Goal: Information Seeking & Learning: Learn about a topic

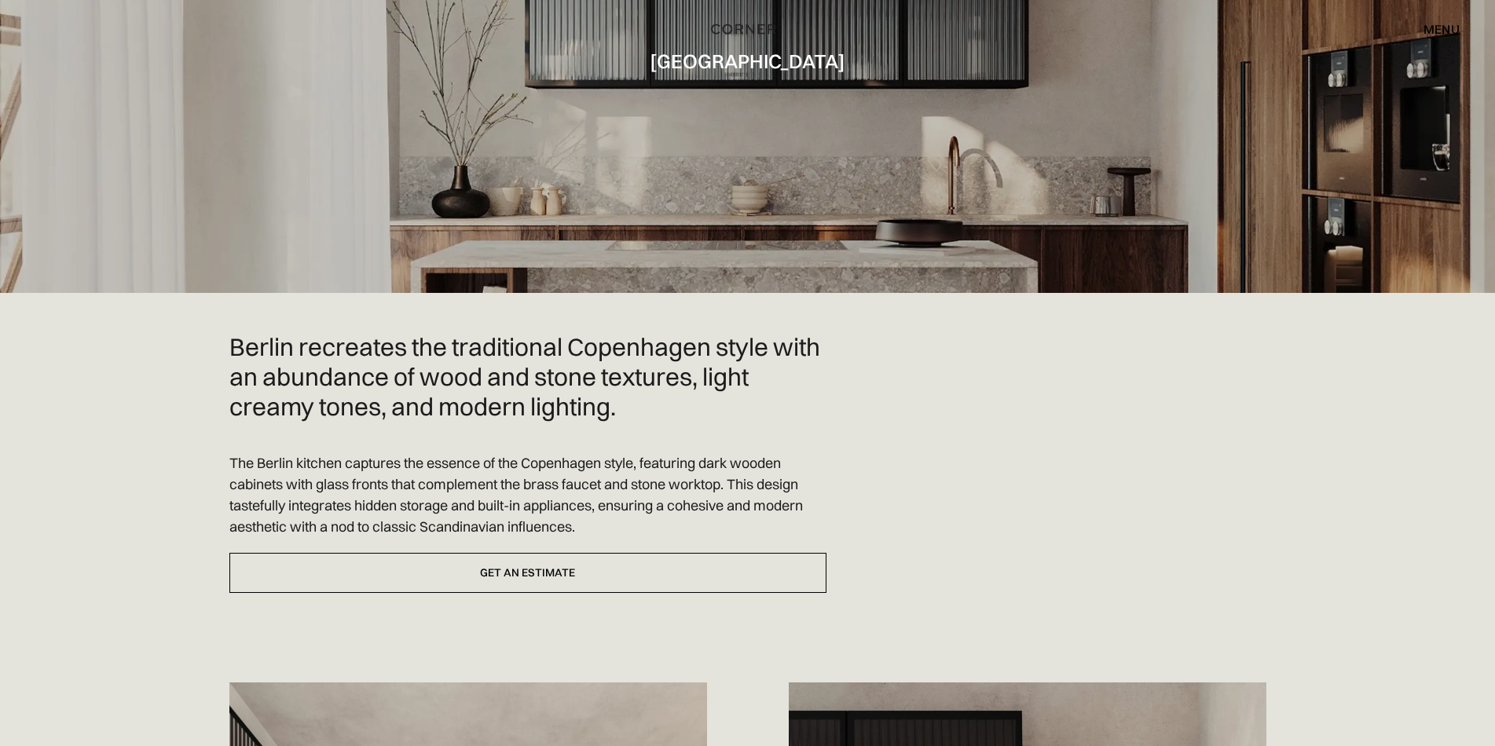
scroll to position [314, 0]
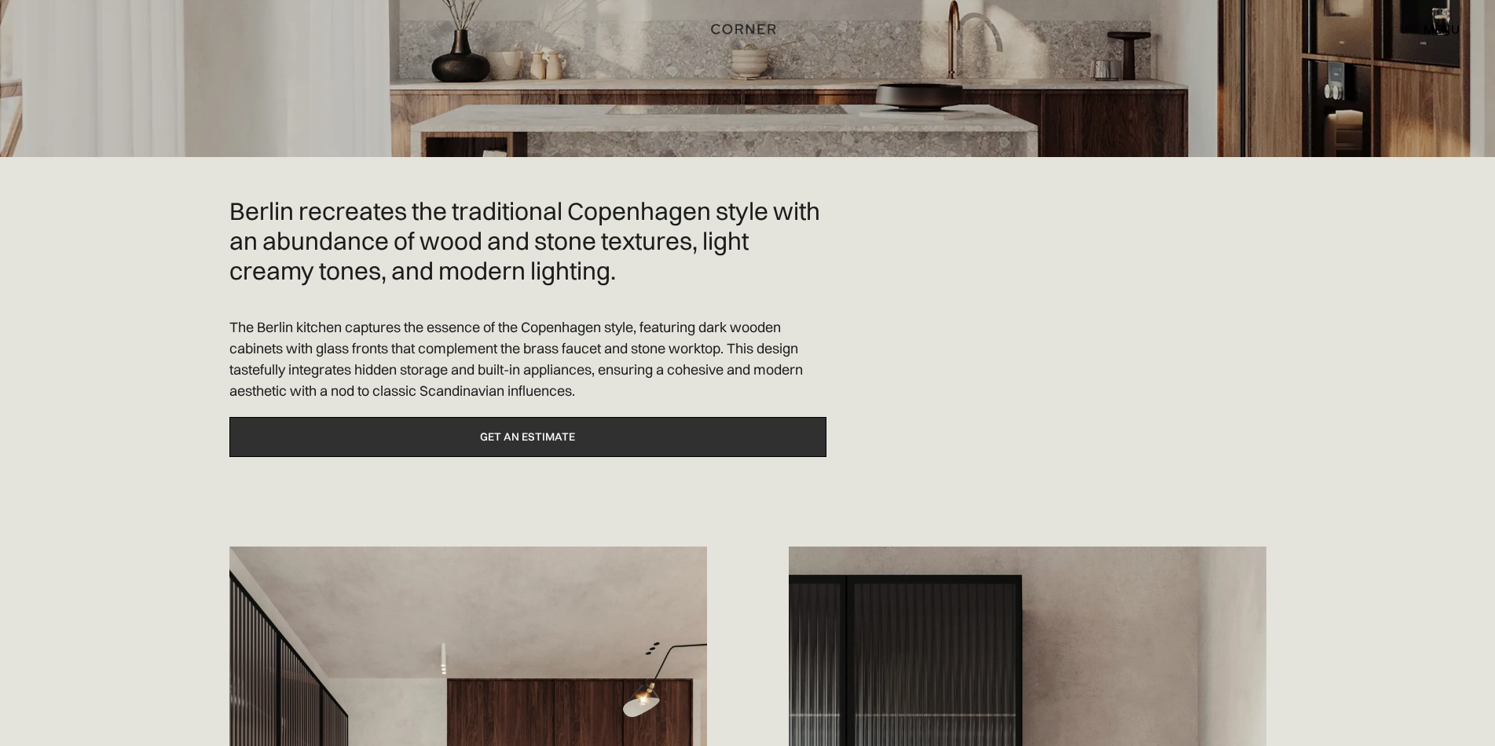
click at [775, 448] on link "Get an estimate" at bounding box center [527, 437] width 597 height 40
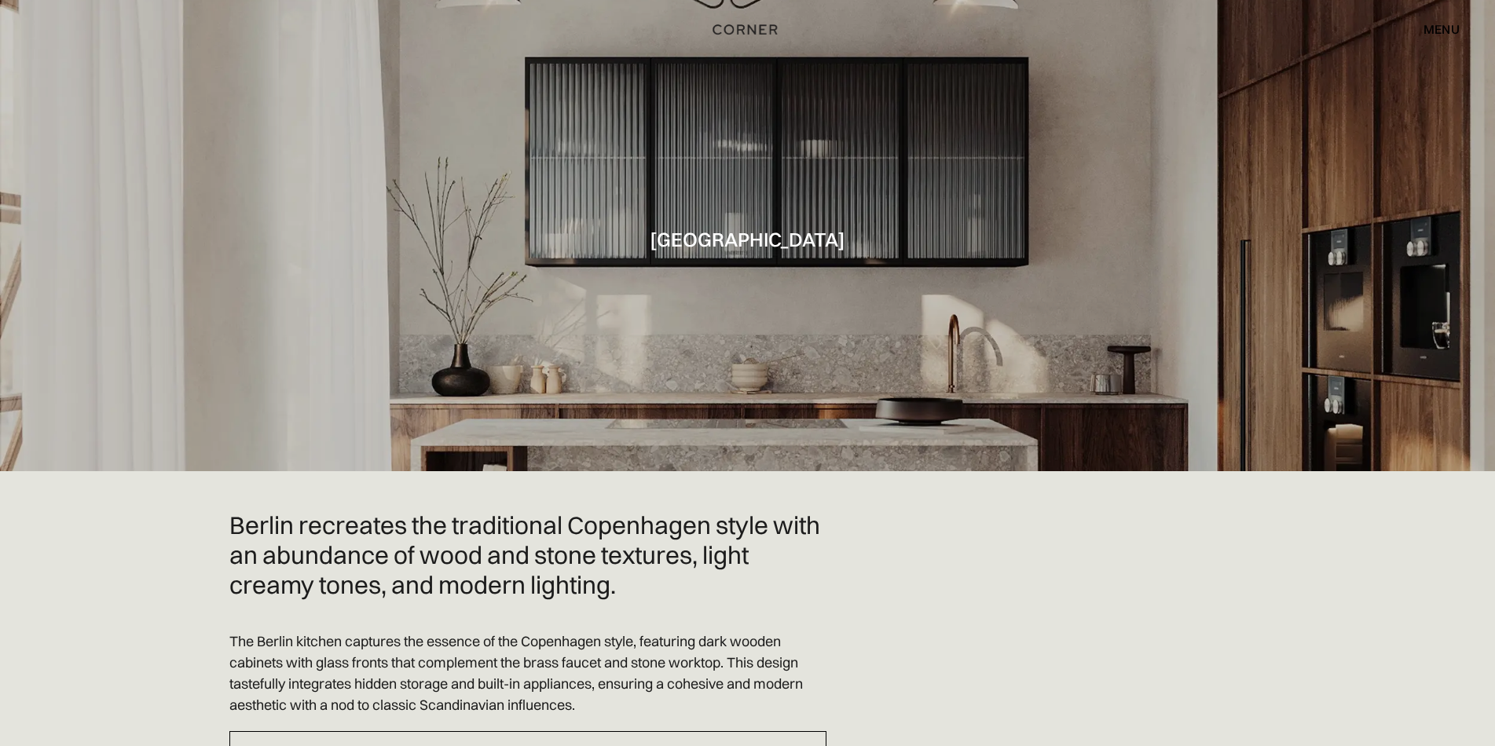
click at [747, 29] on img "home" at bounding box center [745, 30] width 64 height 20
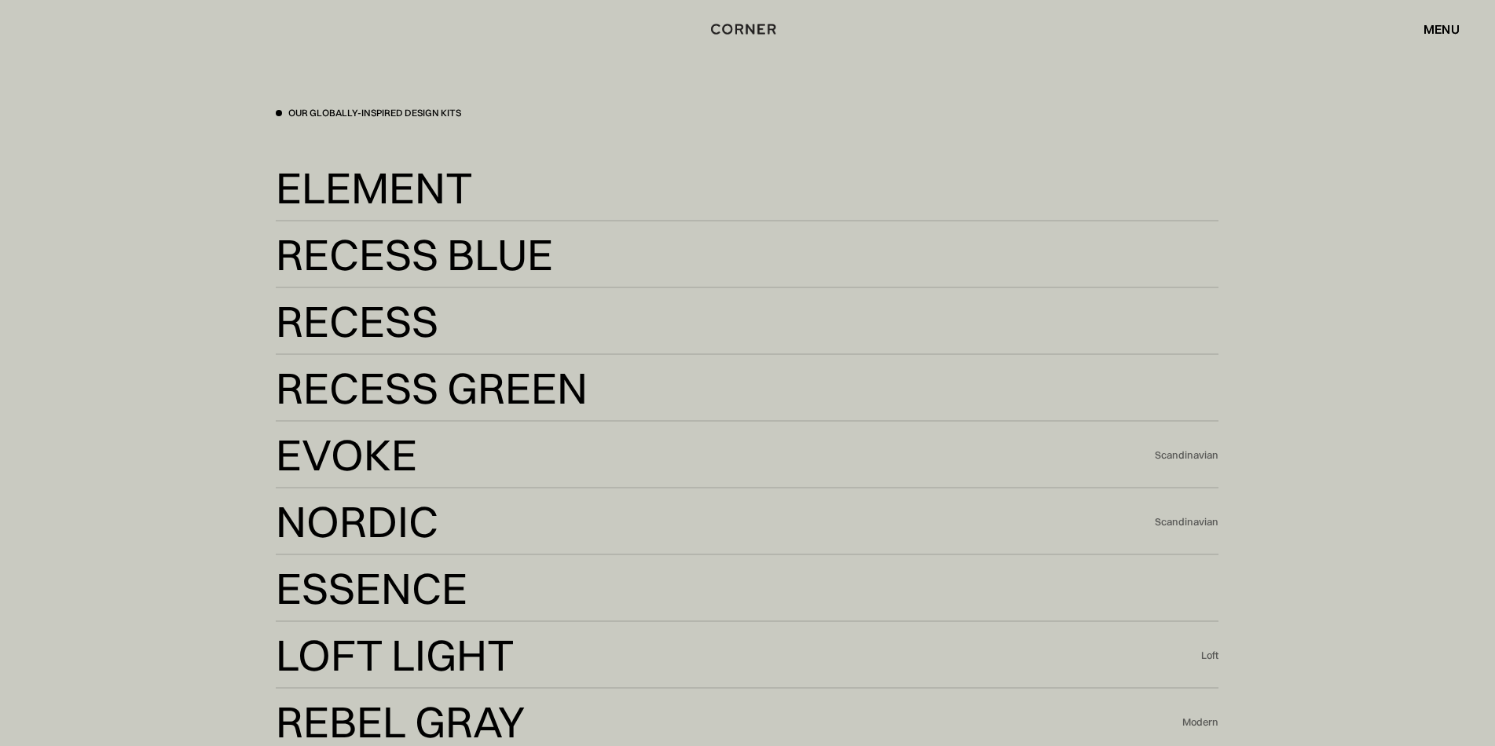
scroll to position [3535, 0]
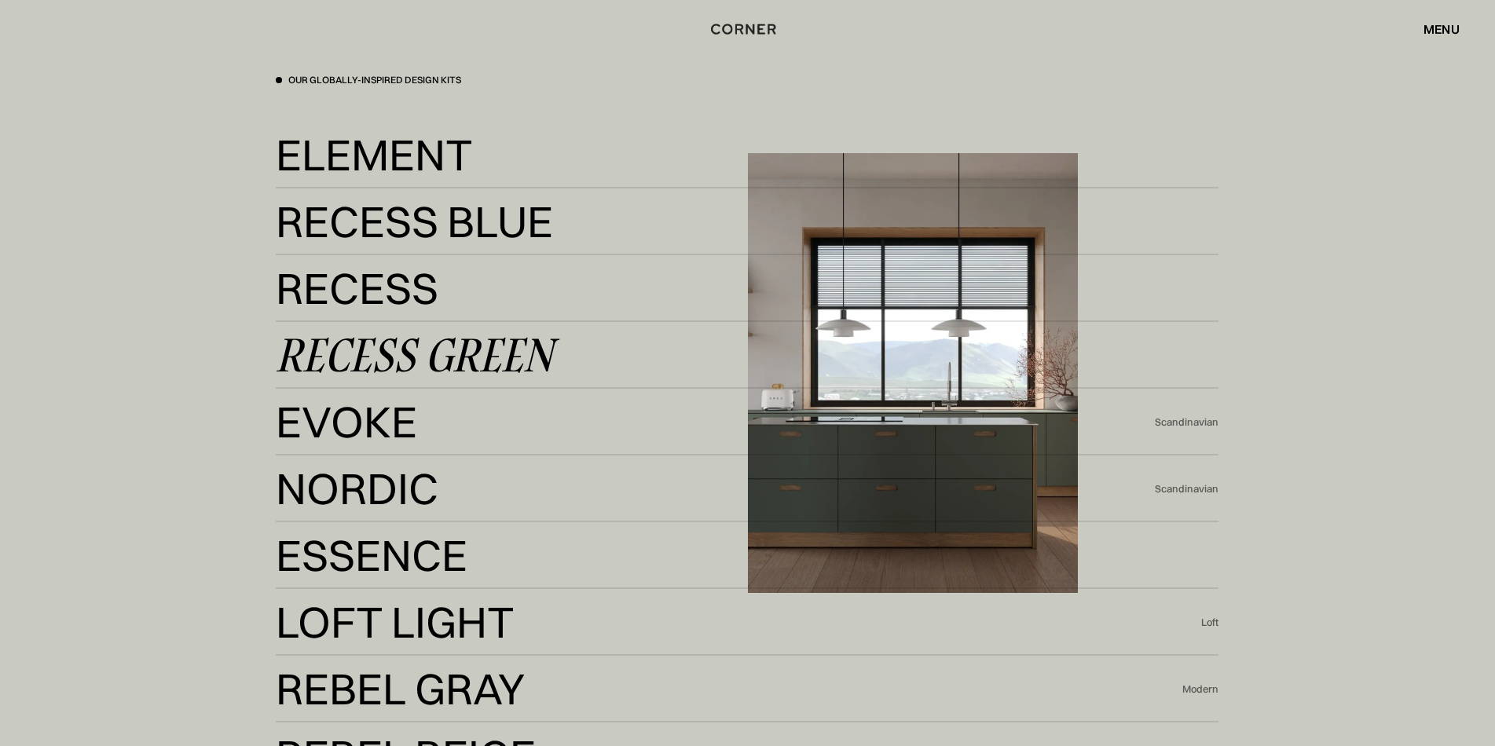
click at [644, 347] on link "Recess Green Recess Green" at bounding box center [747, 355] width 943 height 38
click at [482, 346] on div "Recess Green" at bounding box center [414, 355] width 277 height 38
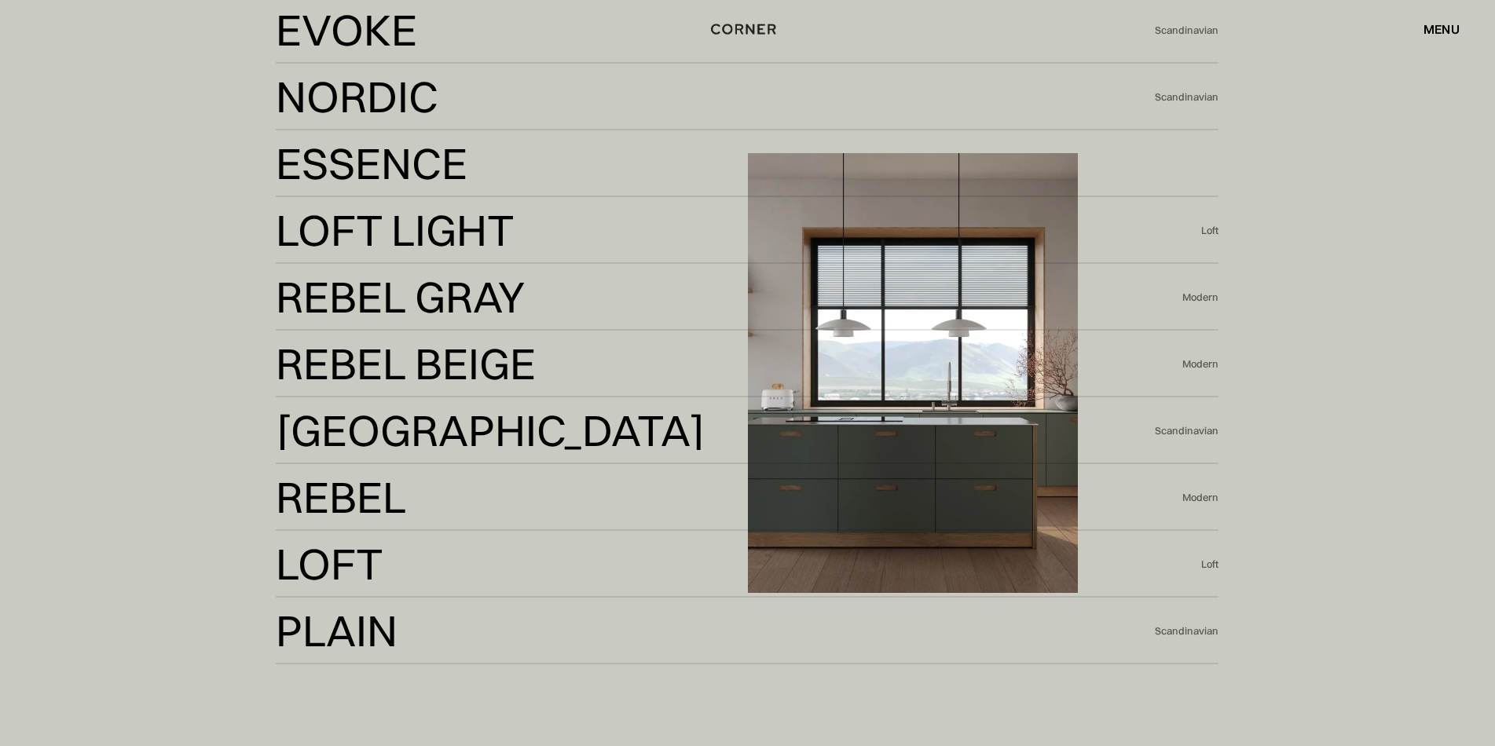
scroll to position [3928, 0]
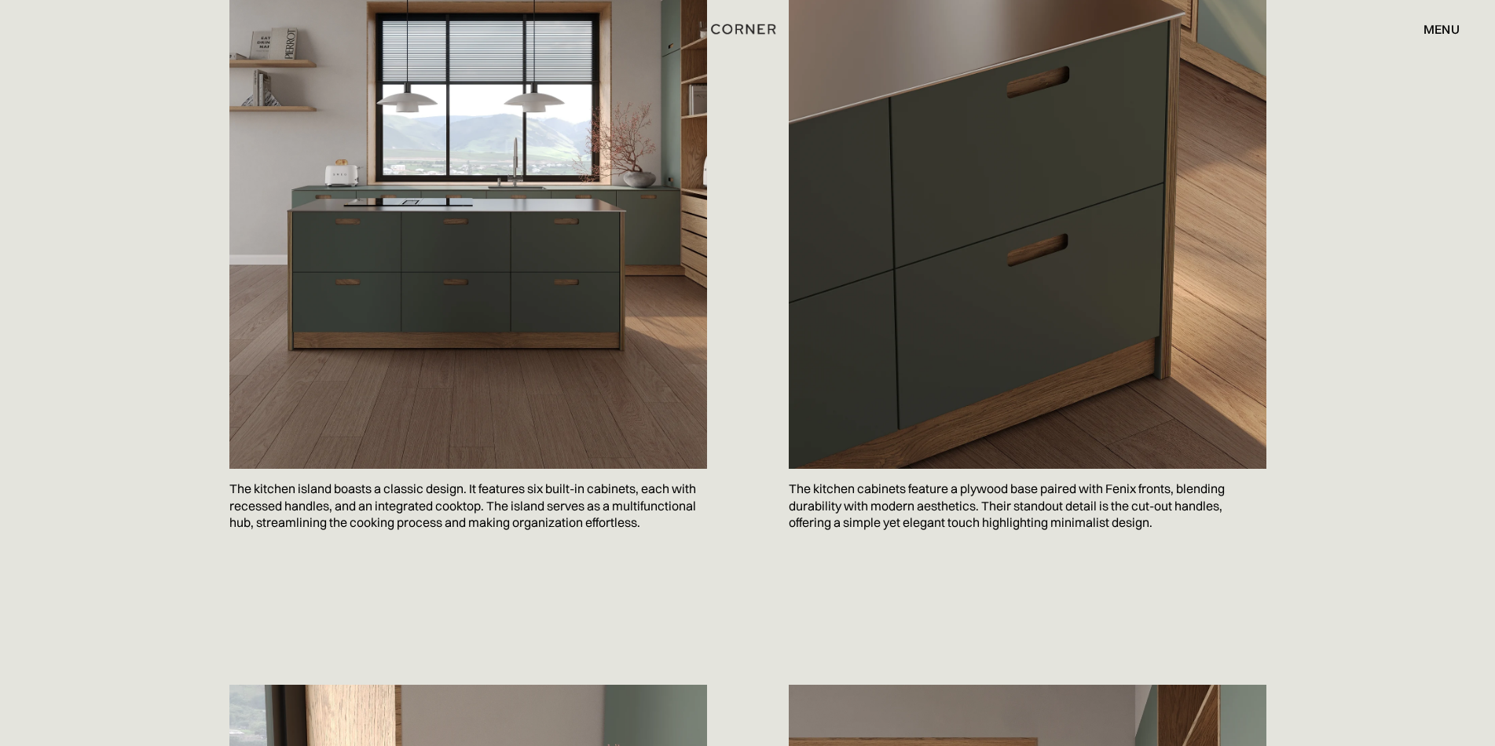
scroll to position [1100, 0]
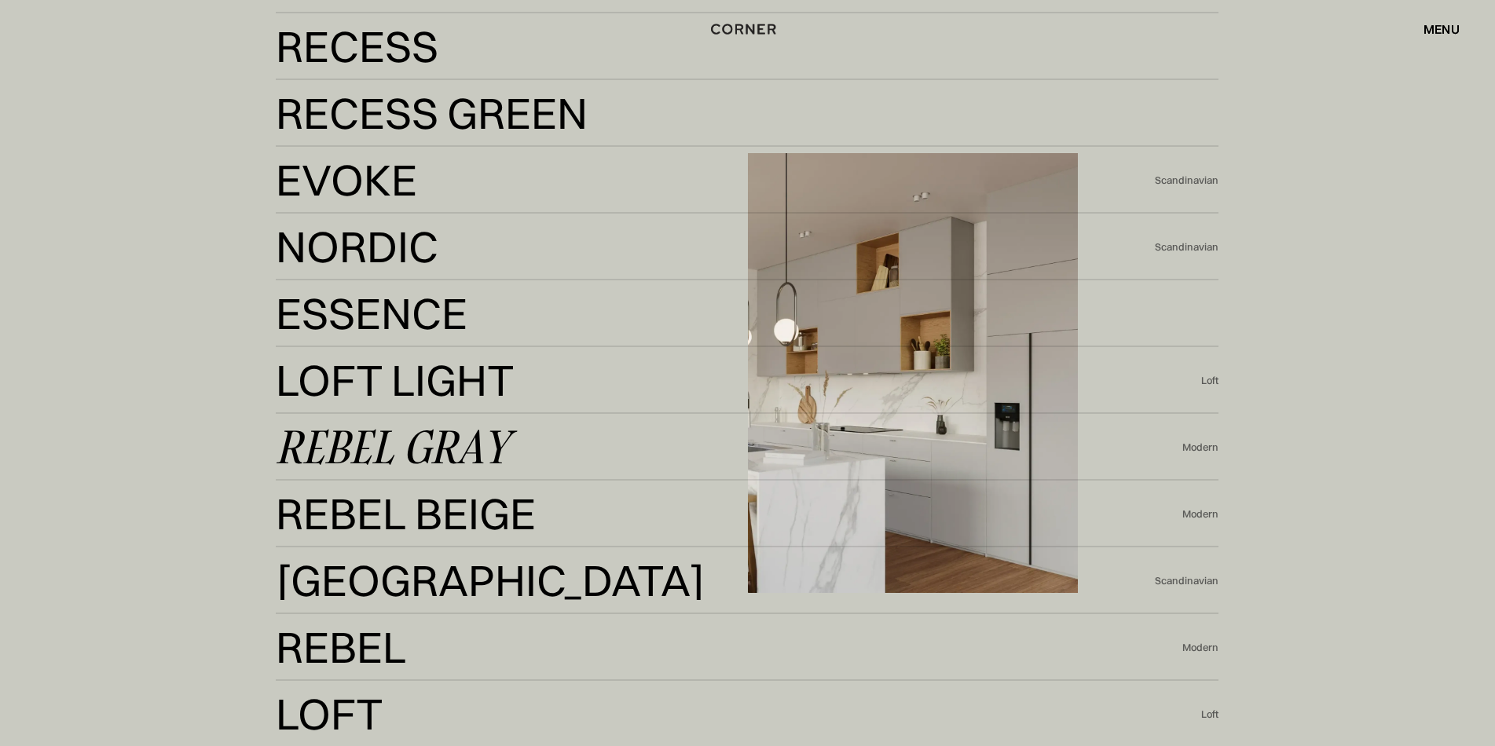
scroll to position [3535, 0]
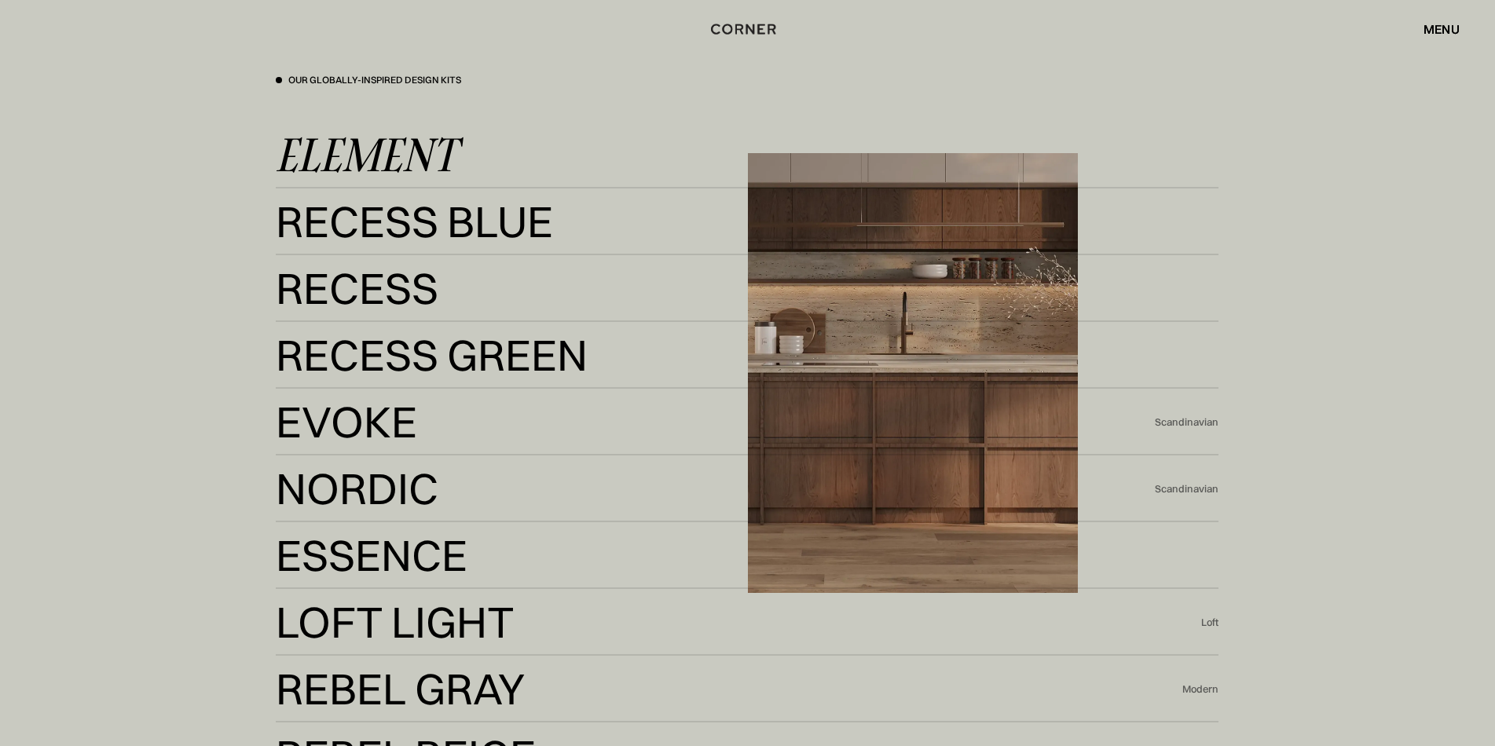
click at [417, 155] on div "Element" at bounding box center [366, 155] width 181 height 38
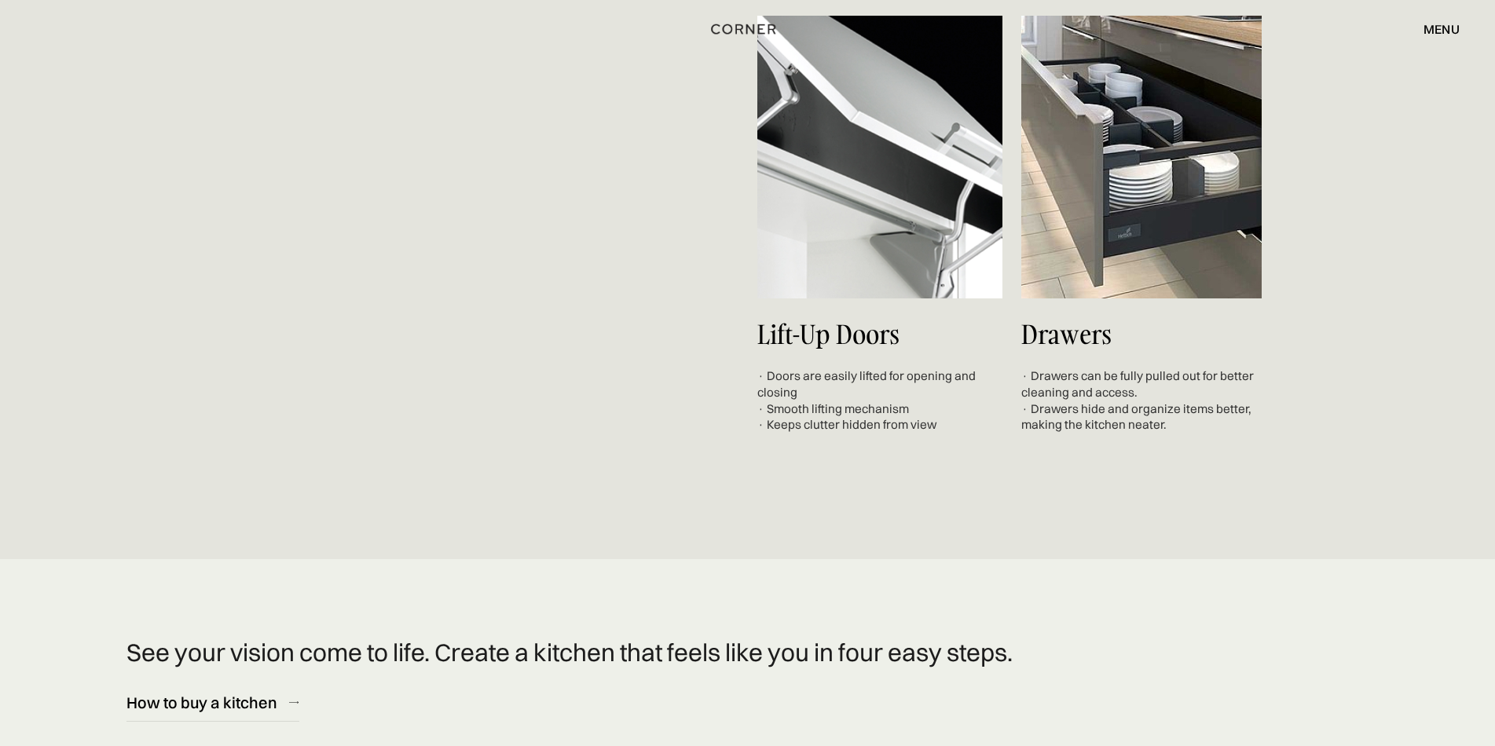
scroll to position [6363, 0]
